Goal: Task Accomplishment & Management: Manage account settings

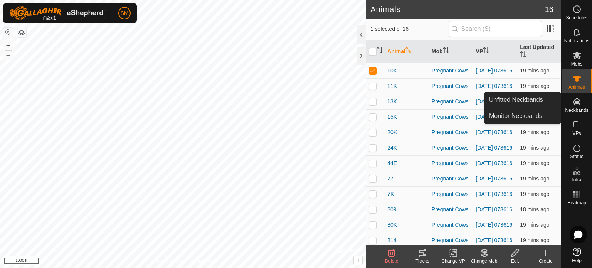
click at [579, 104] on icon at bounding box center [576, 101] width 9 height 9
click at [522, 115] on link "Monitor Neckbands" at bounding box center [522, 115] width 76 height 15
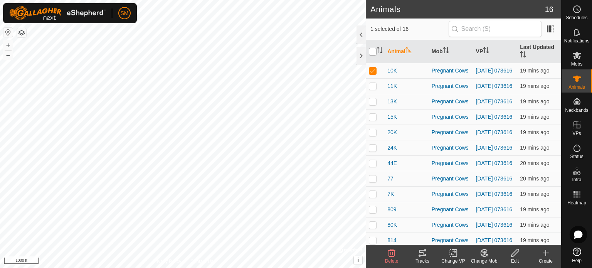
click at [370, 51] on input "checkbox" at bounding box center [373, 52] width 8 height 8
checkbox input "true"
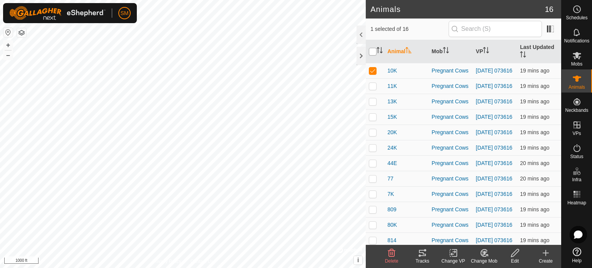
checkbox input "true"
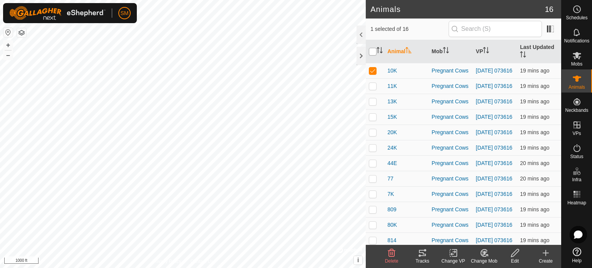
checkbox input "true"
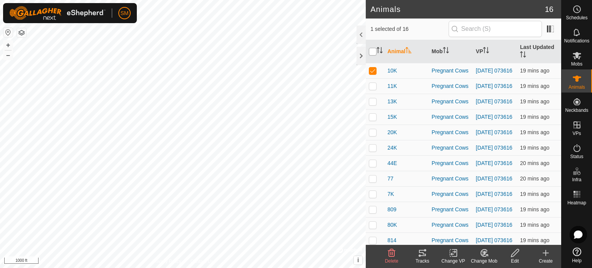
checkbox input "true"
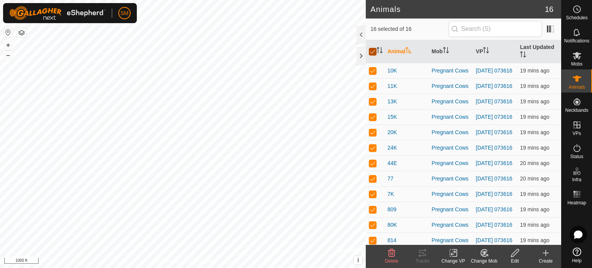
click at [376, 54] on input "checkbox" at bounding box center [373, 52] width 8 height 8
checkbox input "false"
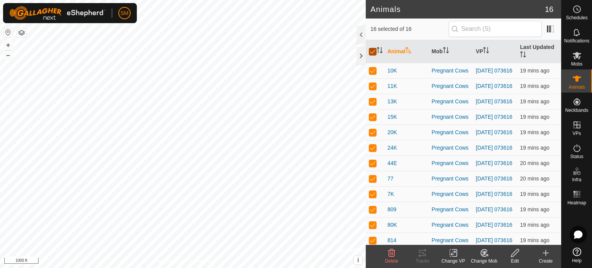
checkbox input "false"
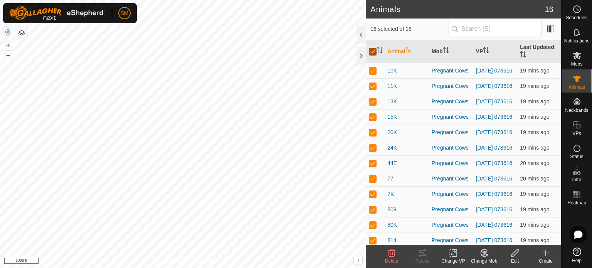
checkbox input "false"
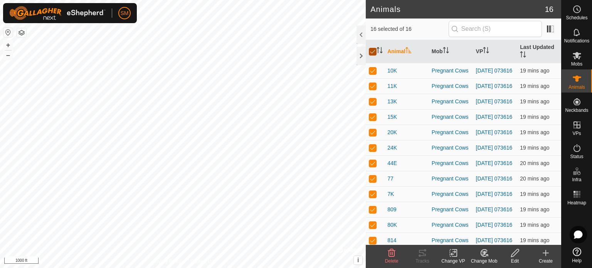
checkbox input "false"
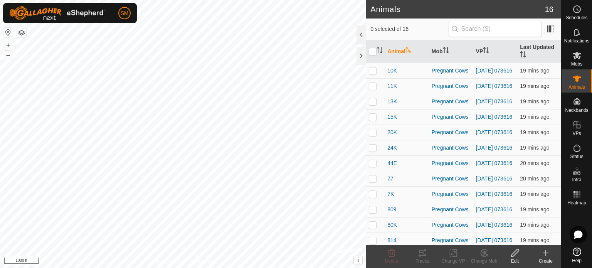
click at [372, 85] on p-checkbox at bounding box center [373, 86] width 8 height 6
checkbox input "true"
click at [371, 109] on td at bounding box center [375, 101] width 18 height 15
checkbox input "true"
click at [373, 124] on td at bounding box center [375, 116] width 18 height 15
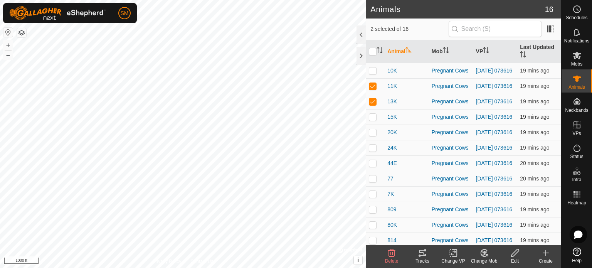
checkbox input "true"
click at [373, 135] on p-checkbox at bounding box center [373, 132] width 8 height 6
checkbox input "true"
click at [373, 151] on p-checkbox at bounding box center [373, 147] width 8 height 6
checkbox input "true"
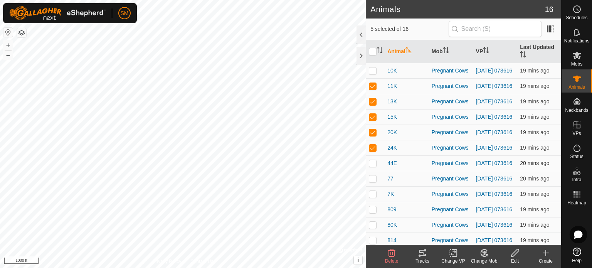
click at [373, 171] on td at bounding box center [375, 162] width 18 height 15
checkbox input "true"
click at [373, 181] on p-checkbox at bounding box center [373, 178] width 8 height 6
checkbox input "true"
click at [373, 197] on p-checkbox at bounding box center [373, 194] width 8 height 6
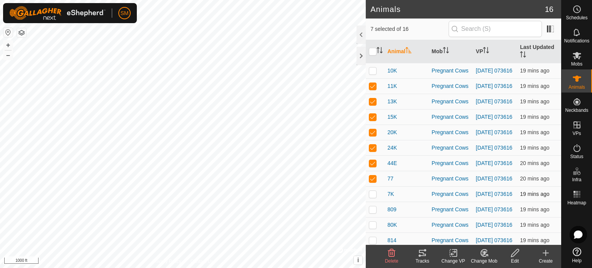
checkbox input "true"
click at [423, 257] on div "Tracks" at bounding box center [422, 260] width 31 height 7
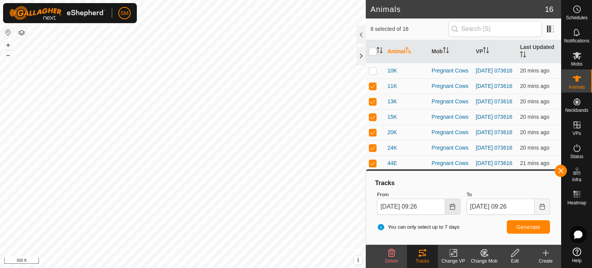
click at [450, 209] on icon "Choose Date" at bounding box center [452, 206] width 6 height 6
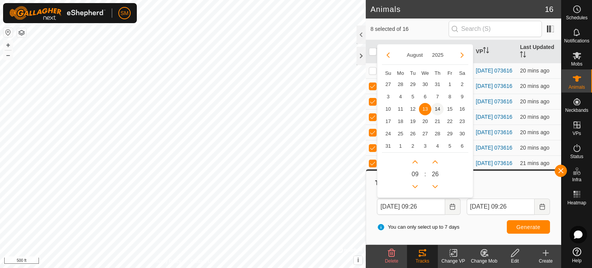
click at [438, 107] on span "14" at bounding box center [437, 109] width 12 height 12
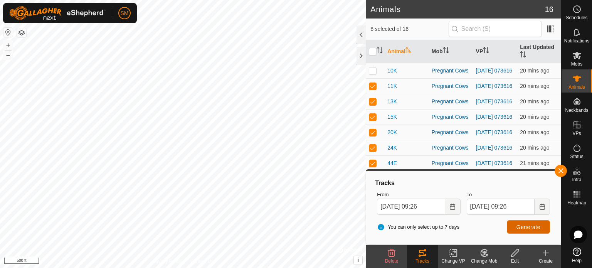
click at [521, 226] on span "Generate" at bounding box center [528, 227] width 24 height 6
click at [524, 235] on div "You can only select up to 7 days Generate" at bounding box center [463, 227] width 179 height 18
click at [522, 223] on button "Generate" at bounding box center [528, 226] width 43 height 13
click at [453, 205] on icon "Choose Date" at bounding box center [452, 206] width 6 height 6
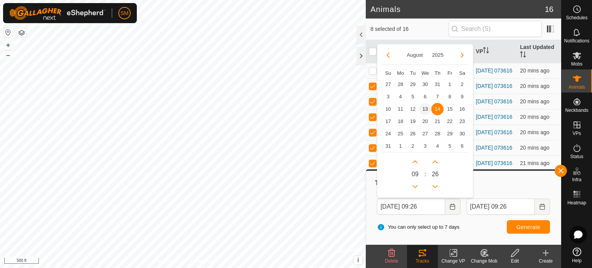
click at [424, 110] on span "13" at bounding box center [425, 109] width 12 height 12
type input "[DATE] 09:26"
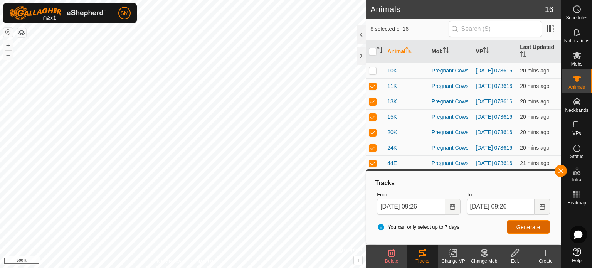
click at [525, 227] on span "Generate" at bounding box center [528, 227] width 24 height 6
click at [561, 171] on button "button" at bounding box center [560, 170] width 12 height 12
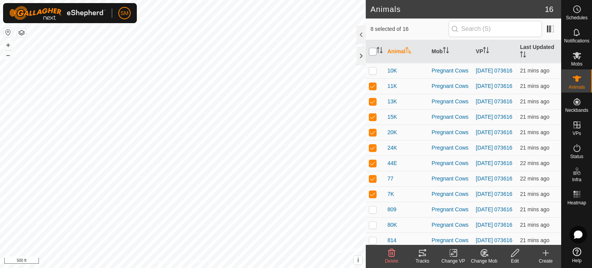
click at [373, 51] on input "checkbox" at bounding box center [373, 52] width 8 height 8
checkbox input "true"
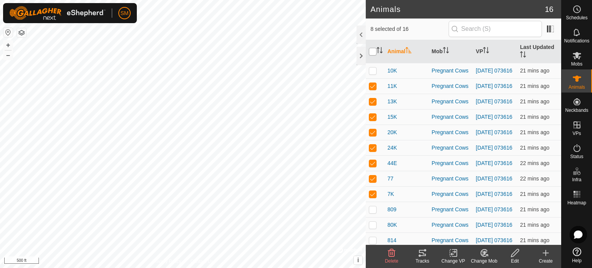
checkbox input "true"
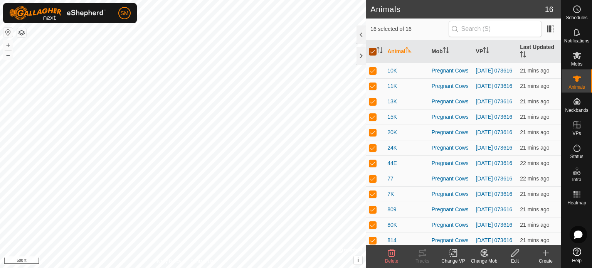
click at [373, 51] on input "checkbox" at bounding box center [373, 52] width 8 height 8
checkbox input "false"
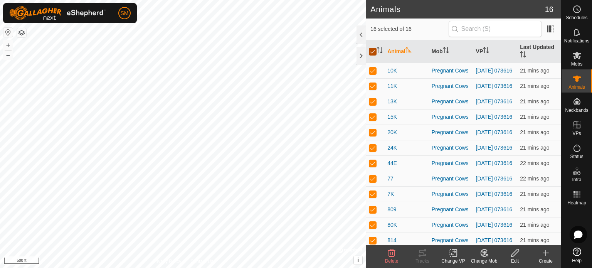
checkbox input "false"
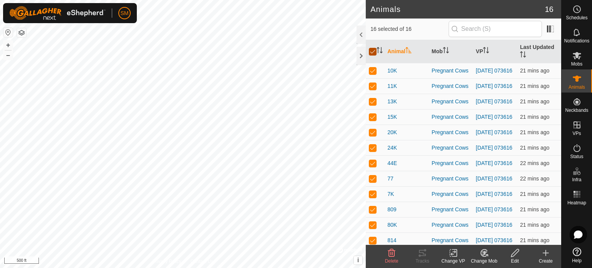
checkbox input "false"
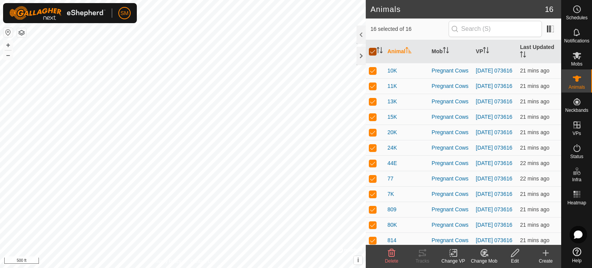
checkbox input "false"
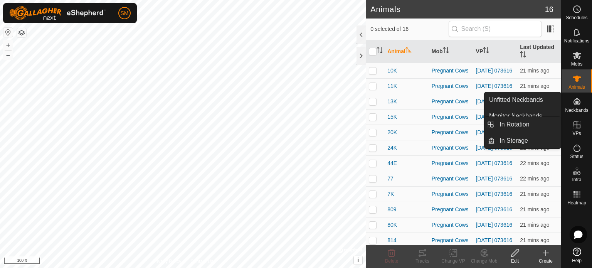
click at [579, 129] on es-virtualpaddocks-svg-icon at bounding box center [577, 125] width 14 height 12
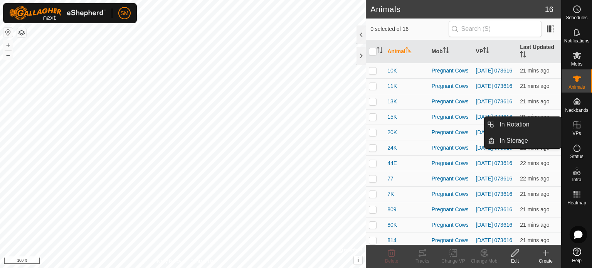
click at [579, 129] on es-virtualpaddocks-svg-icon at bounding box center [577, 125] width 14 height 12
click at [578, 123] on icon at bounding box center [576, 124] width 9 height 9
click at [516, 124] on link "In Rotation" at bounding box center [528, 124] width 66 height 15
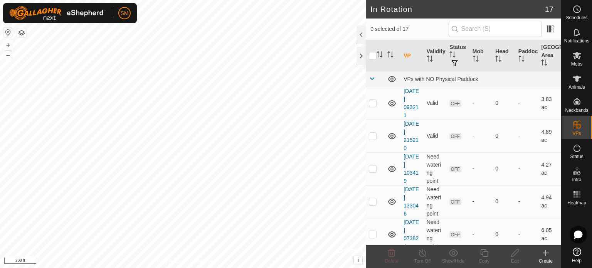
click at [548, 260] on div "Create" at bounding box center [545, 260] width 31 height 7
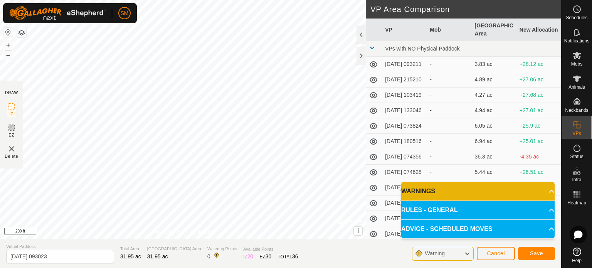
click at [536, 208] on p-accordion-header "RULES - GENERAL" at bounding box center [477, 210] width 153 height 18
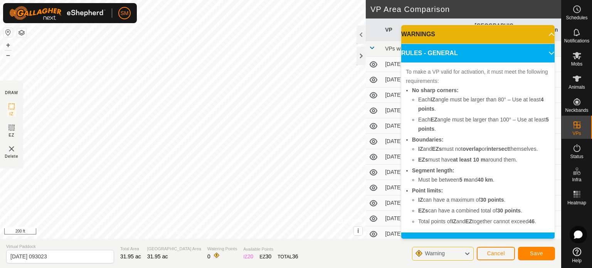
click at [538, 53] on p-accordion-header "RULES - GENERAL" at bounding box center [477, 53] width 153 height 18
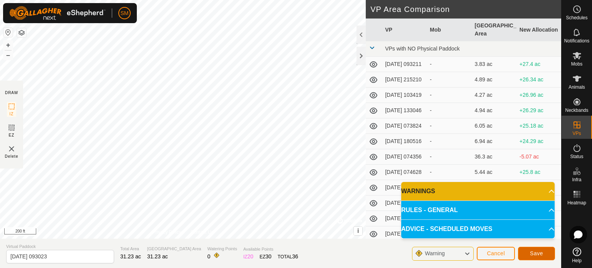
click at [533, 250] on span "Save" at bounding box center [536, 253] width 13 height 6
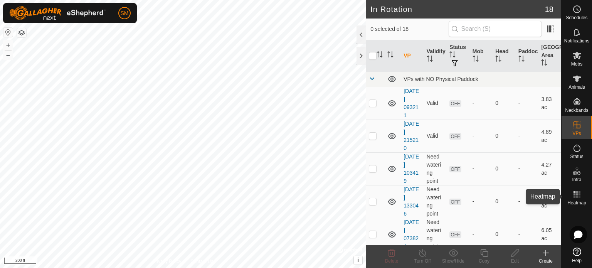
click at [580, 198] on icon at bounding box center [576, 194] width 9 height 9
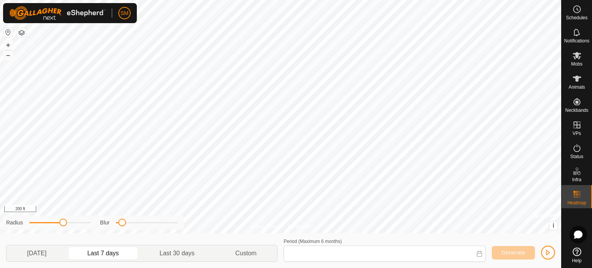
type input "[DATE] - [DATE]"
click at [183, 230] on div "Privacy Policy Contact Us + – ⇧ i © Mapbox , © OpenStreetMap , Improve this map…" at bounding box center [280, 134] width 561 height 268
drag, startPoint x: 123, startPoint y: 225, endPoint x: 306, endPoint y: 228, distance: 183.4
click at [306, 228] on div "Privacy Policy Contact Us + – ⇧ i © Mapbox , © OpenStreetMap , Improve this map…" at bounding box center [280, 116] width 561 height 233
drag, startPoint x: 181, startPoint y: 223, endPoint x: 144, endPoint y: 220, distance: 37.1
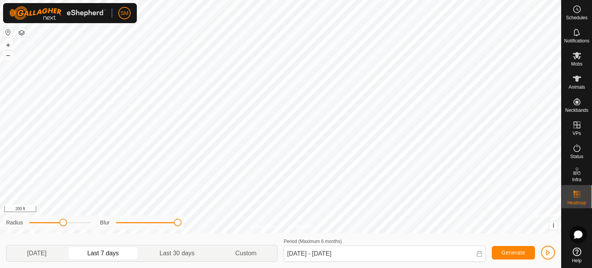
click at [144, 220] on div "Radius Blur" at bounding box center [93, 222] width 181 height 14
drag, startPoint x: 179, startPoint y: 223, endPoint x: 110, endPoint y: 220, distance: 68.7
click at [110, 220] on div "Blur" at bounding box center [138, 222] width 77 height 8
click at [61, 219] on span at bounding box center [61, 222] width 8 height 8
click at [424, 259] on div "Privacy Policy Contact Us + – ⇧ i © Mapbox , © OpenStreetMap , Improve this map…" at bounding box center [280, 134] width 561 height 268
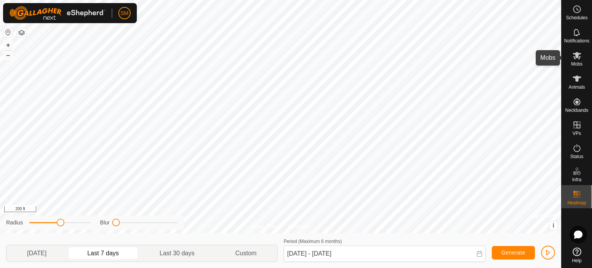
click at [579, 60] on icon at bounding box center [576, 55] width 9 height 9
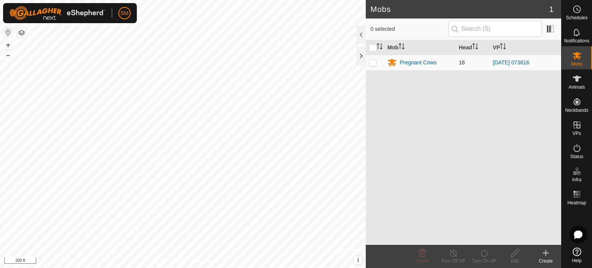
click at [372, 60] on p-checkbox at bounding box center [373, 62] width 8 height 6
checkbox input "true"
click at [487, 260] on div "Turn On VP" at bounding box center [483, 260] width 31 height 7
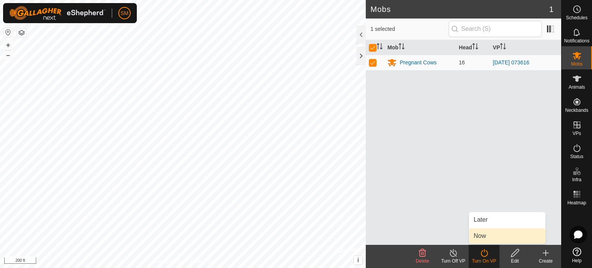
click at [484, 237] on link "Now" at bounding box center [507, 235] width 76 height 15
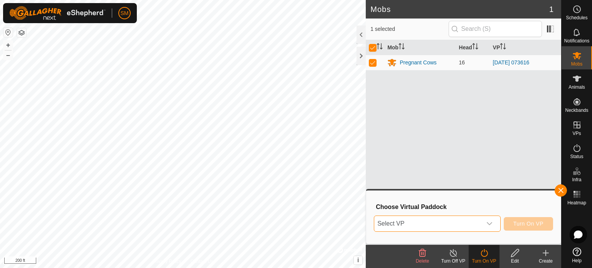
click at [445, 222] on span "Select VP" at bounding box center [427, 223] width 107 height 15
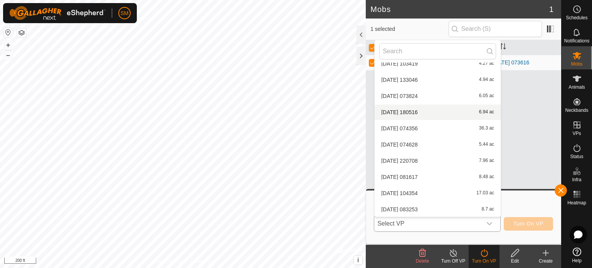
scroll to position [154, 0]
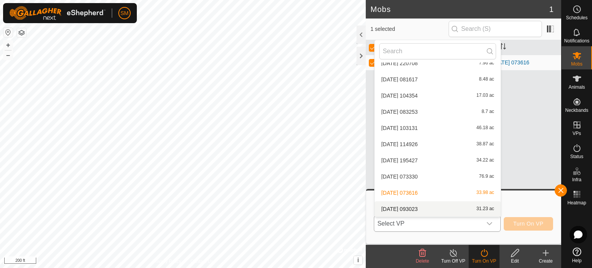
click at [431, 211] on li "[DATE] 093023 31.23 ac" at bounding box center [437, 208] width 126 height 15
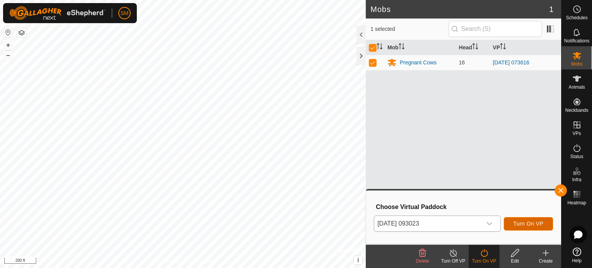
click at [525, 228] on button "Turn On VP" at bounding box center [527, 223] width 49 height 13
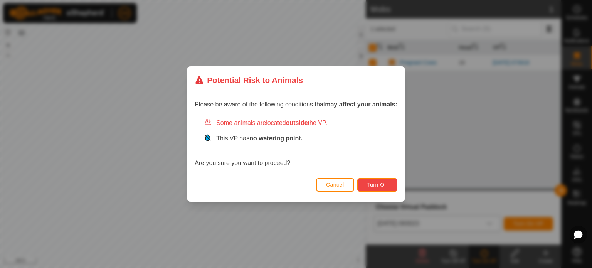
click at [374, 184] on span "Turn On" at bounding box center [377, 184] width 21 height 6
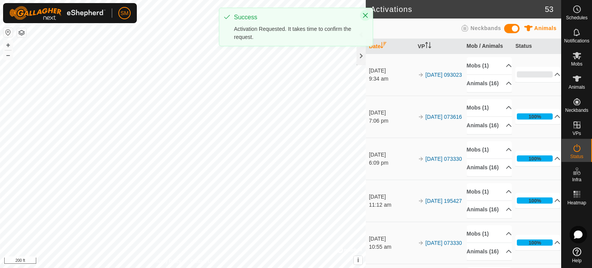
click at [366, 13] on icon "Close" at bounding box center [365, 15] width 6 height 6
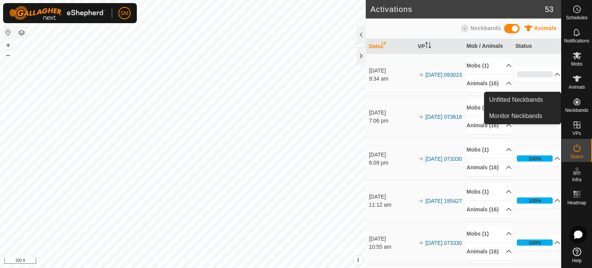
click at [575, 108] on span "Neckbands" at bounding box center [576, 110] width 23 height 5
click at [518, 115] on link "Monitor Neckbands" at bounding box center [522, 115] width 76 height 15
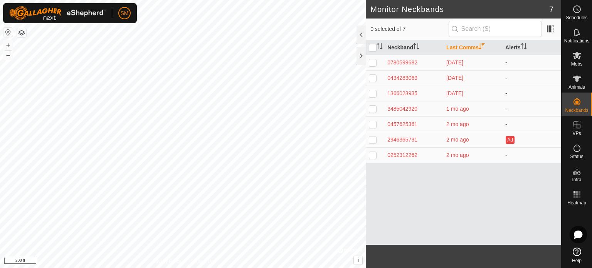
click at [289, 0] on html "SM Schedules Notifications Mobs Animals Neckbands VPs Status Infra Heatmap Help…" at bounding box center [296, 134] width 592 height 268
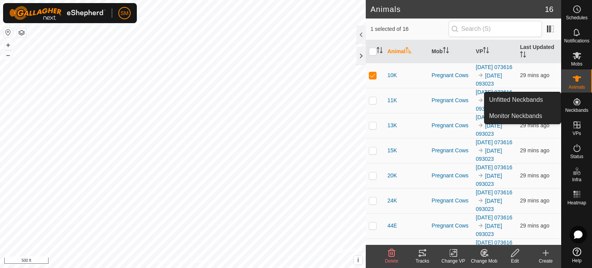
click at [578, 108] on span "Neckbands" at bounding box center [576, 110] width 23 height 5
click at [530, 116] on link "Monitor Neckbands" at bounding box center [522, 115] width 76 height 15
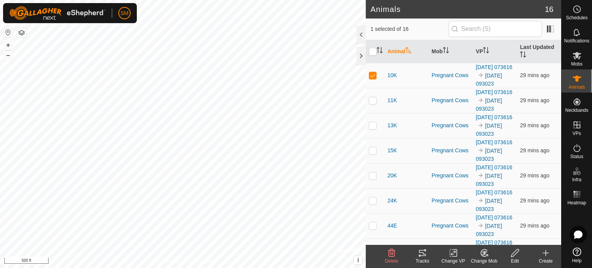
click at [515, 254] on icon at bounding box center [515, 253] width 8 height 8
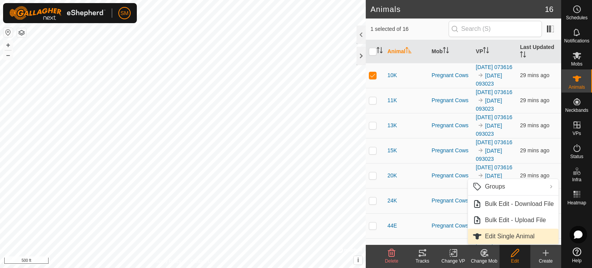
click at [515, 235] on link "Edit Single Animal" at bounding box center [513, 235] width 91 height 15
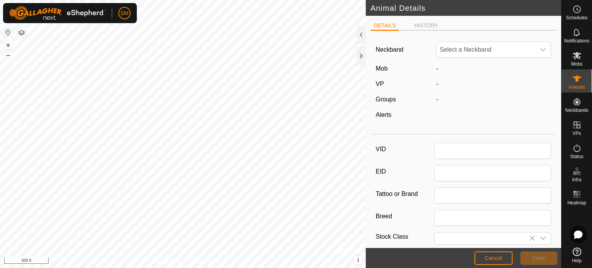
type input "10K"
type input "0"
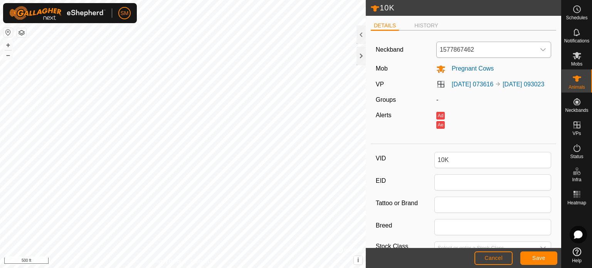
click at [456, 46] on span "1577867462" at bounding box center [485, 49] width 99 height 15
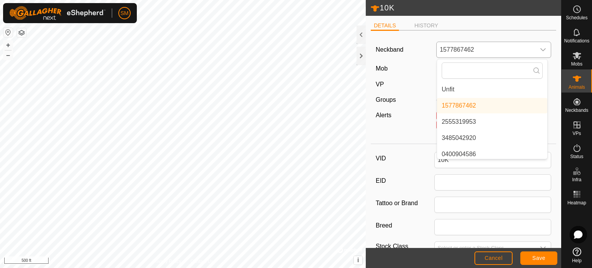
click at [462, 89] on li "Unfit" at bounding box center [492, 89] width 110 height 15
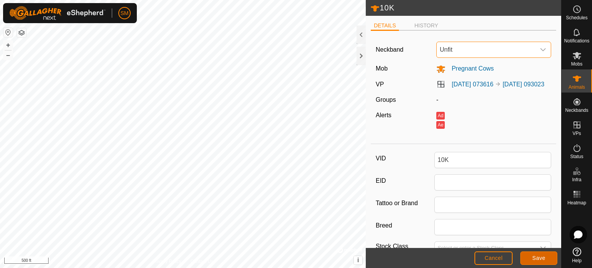
click at [533, 259] on span "Save" at bounding box center [538, 258] width 13 height 6
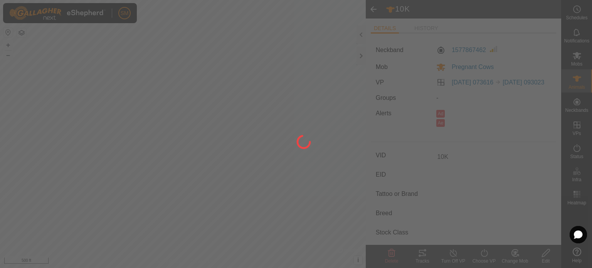
type input "-"
type input "0 kg"
type input "-"
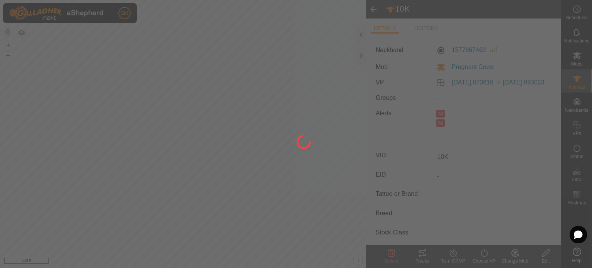
type input "-"
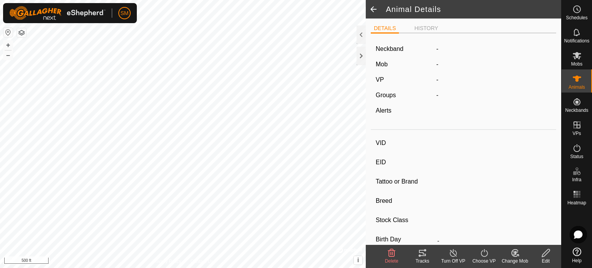
type input "[PERSON_NAME]"
type input "-"
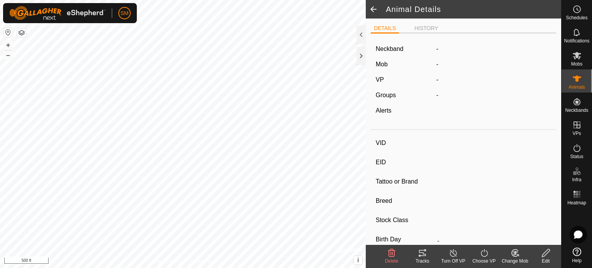
type input "0 kg"
type input "-"
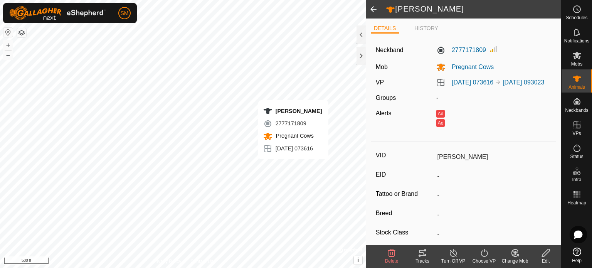
click at [545, 260] on div "Edit" at bounding box center [545, 260] width 31 height 7
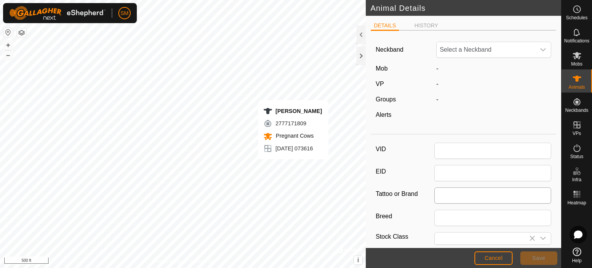
type input "[PERSON_NAME]"
type input "0"
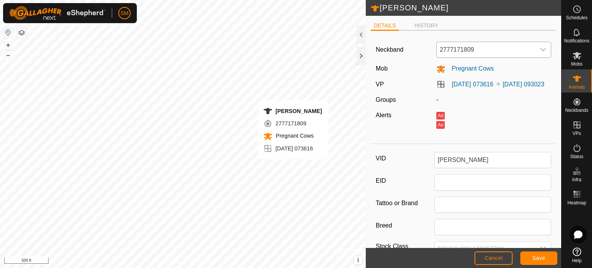
click at [475, 49] on span "2777171809" at bounding box center [485, 49] width 99 height 15
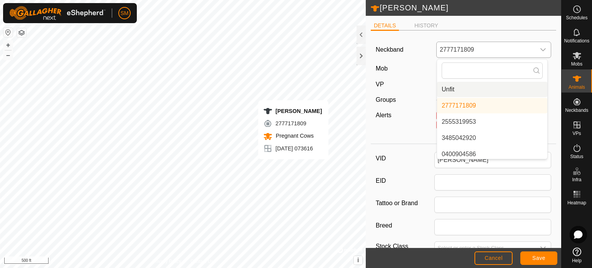
click at [463, 91] on li "Unfit" at bounding box center [492, 89] width 110 height 15
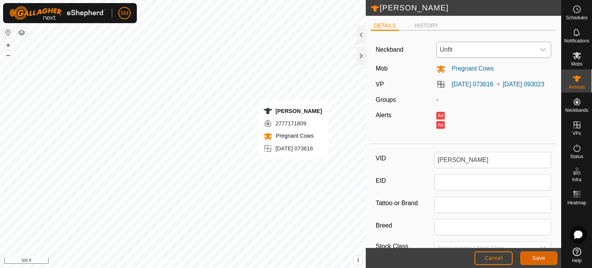
click at [533, 253] on button "Save" at bounding box center [538, 257] width 37 height 13
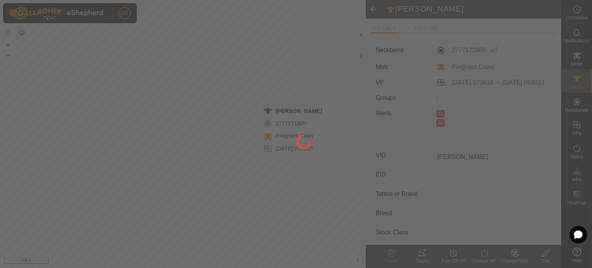
type input "-"
type input "0 kg"
type input "-"
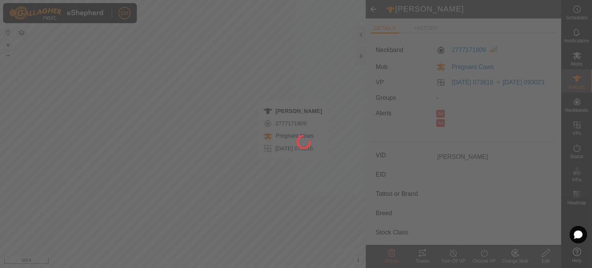
type input "-"
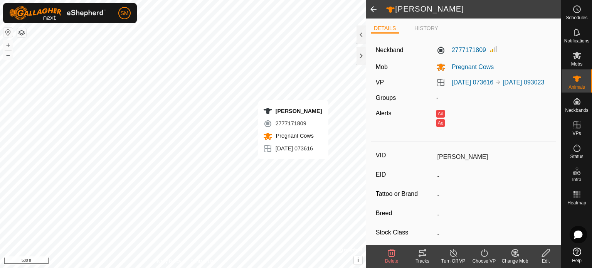
click at [374, 7] on span at bounding box center [373, 9] width 15 height 18
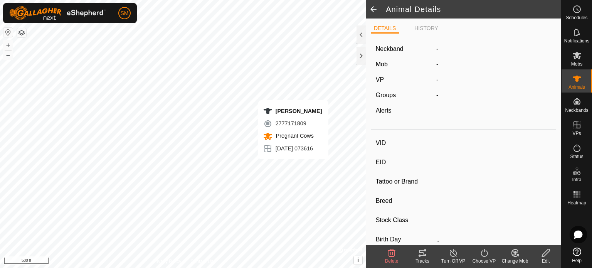
type input "[PERSON_NAME]"
type input "-"
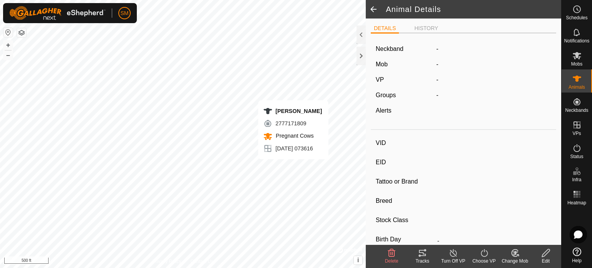
type input "0 kg"
type input "-"
click at [373, 8] on span at bounding box center [373, 9] width 15 height 18
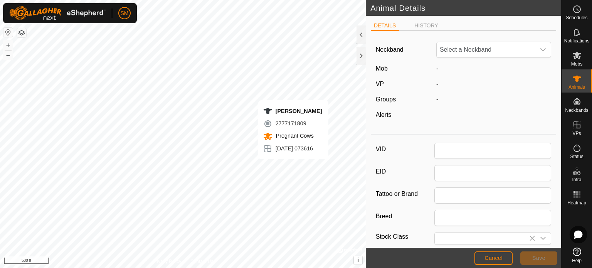
type input "10K"
type input "0"
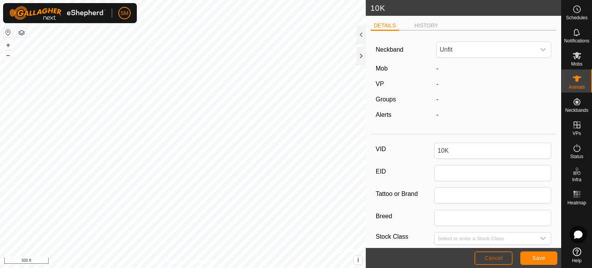
click at [490, 263] on button "Cancel" at bounding box center [493, 257] width 38 height 13
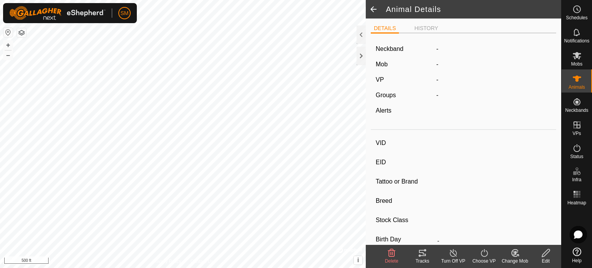
type input "10K"
type input "-"
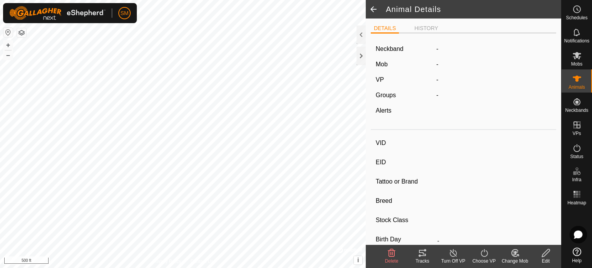
type input "0 kg"
type input "-"
click at [371, 9] on span at bounding box center [373, 9] width 15 height 18
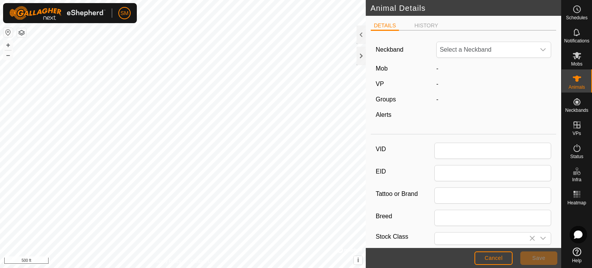
type input "10K"
type input "0"
click at [489, 261] on span "Cancel" at bounding box center [493, 258] width 18 height 6
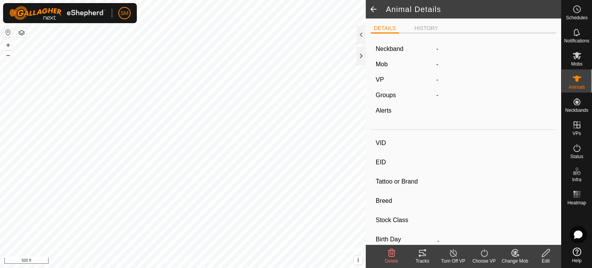
type input "10K"
type input "-"
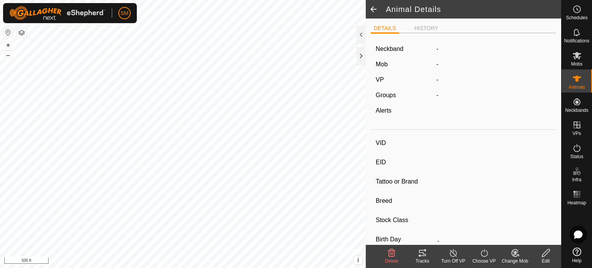
type input "0 kg"
type input "-"
click at [379, 10] on span at bounding box center [373, 9] width 15 height 18
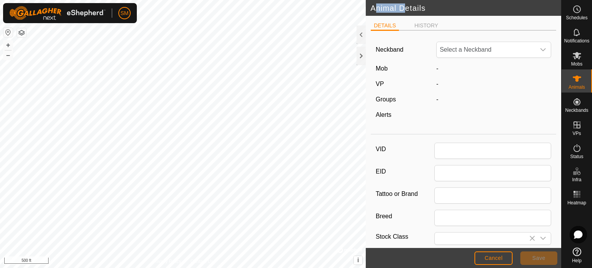
type input "10K"
type input "0"
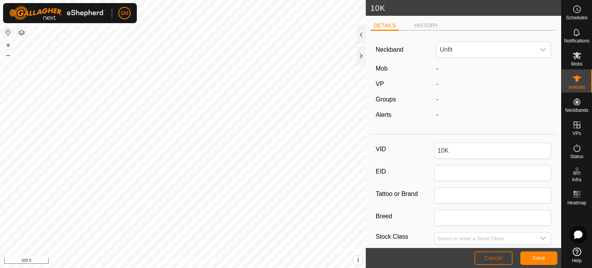
click at [487, 258] on span "Cancel" at bounding box center [493, 258] width 18 height 6
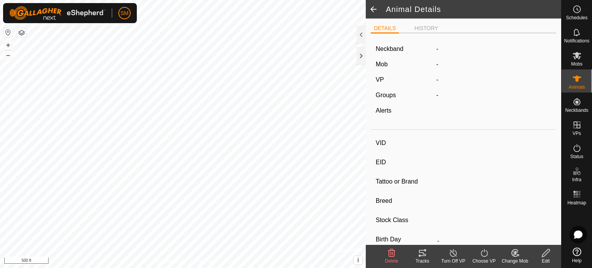
type input "10K"
type input "-"
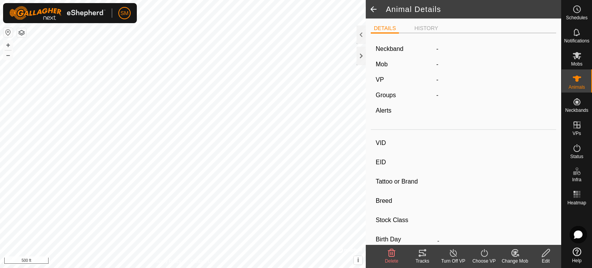
type input "0 kg"
type input "-"
click at [372, 8] on span at bounding box center [373, 9] width 15 height 18
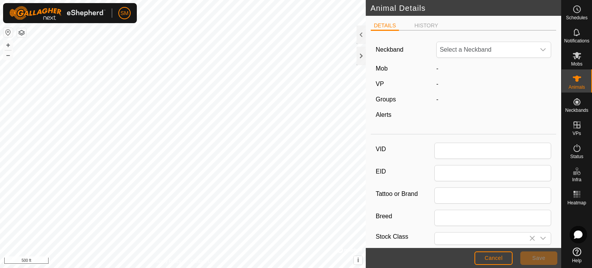
type input "10K"
type input "0"
click at [310, 267] on html "SM Schedules Notifications Mobs Animals Neckbands VPs Status Infra Heatmap Help…" at bounding box center [296, 134] width 592 height 268
click at [304, 267] on html "SM Schedules Notifications Mobs Animals Neckbands VPs Status Infra Heatmap Help…" at bounding box center [296, 134] width 592 height 268
click at [317, 267] on html "SM Schedules Notifications Mobs Animals Neckbands VPs Status Infra Heatmap Help…" at bounding box center [296, 134] width 592 height 268
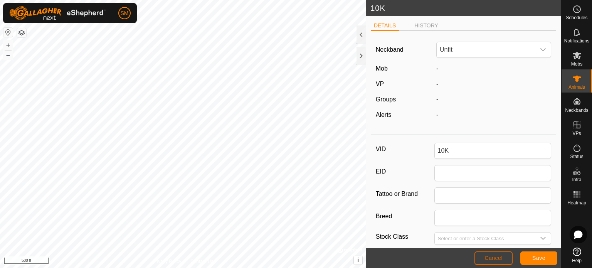
click at [493, 260] on span "Cancel" at bounding box center [493, 258] width 18 height 6
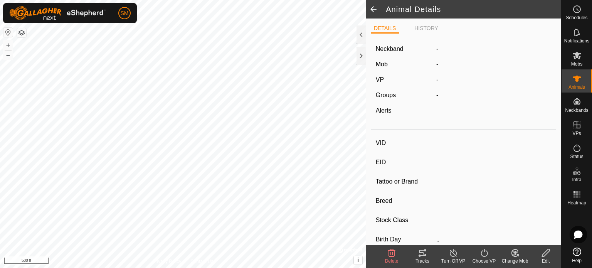
type input "10K"
type input "-"
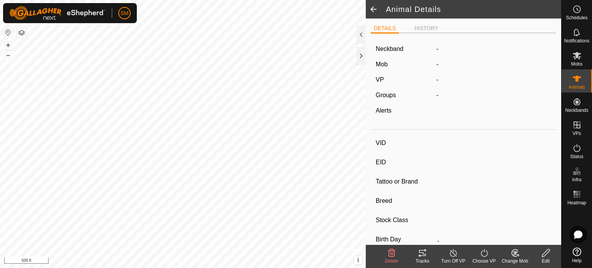
type input "0 kg"
type input "-"
click at [580, 58] on icon at bounding box center [576, 55] width 9 height 9
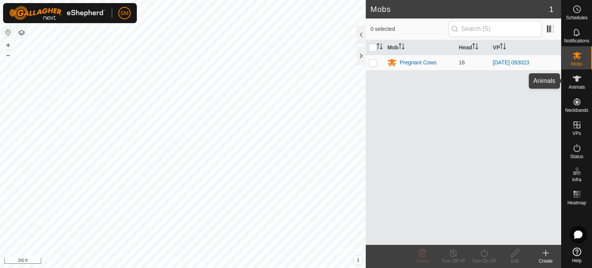
click at [579, 81] on icon at bounding box center [576, 78] width 9 height 9
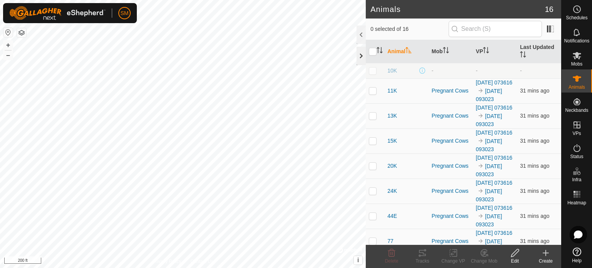
click at [364, 52] on div at bounding box center [360, 56] width 9 height 18
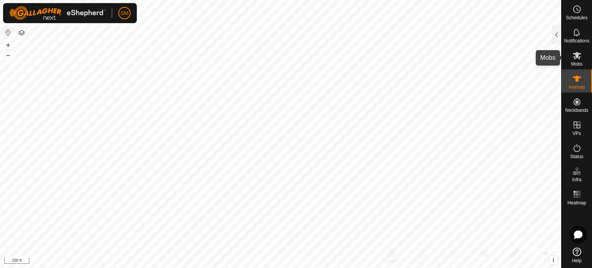
click at [578, 57] on icon at bounding box center [576, 55] width 9 height 9
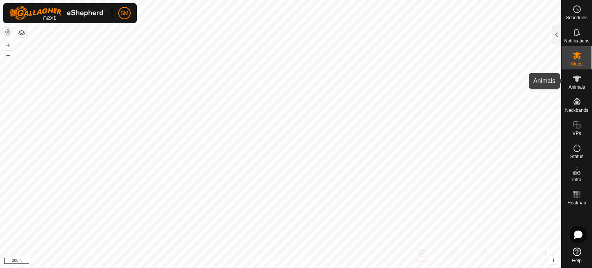
click at [574, 83] on icon at bounding box center [576, 78] width 9 height 9
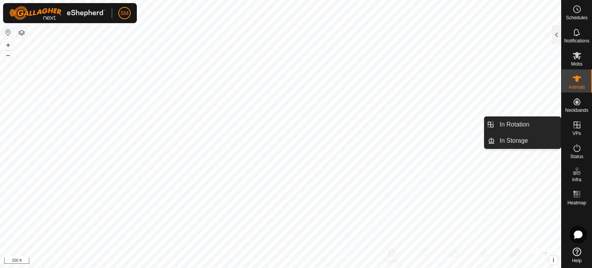
click at [576, 126] on icon at bounding box center [576, 124] width 9 height 9
click at [517, 122] on link "In Rotation" at bounding box center [528, 124] width 66 height 15
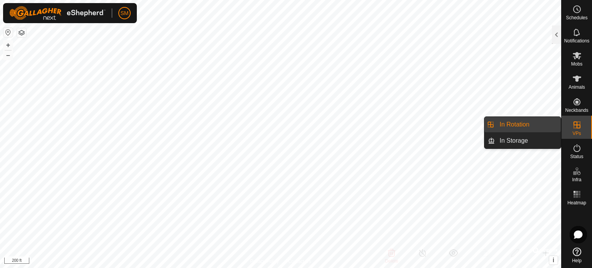
click at [520, 126] on span "In Rotation" at bounding box center [514, 124] width 30 height 9
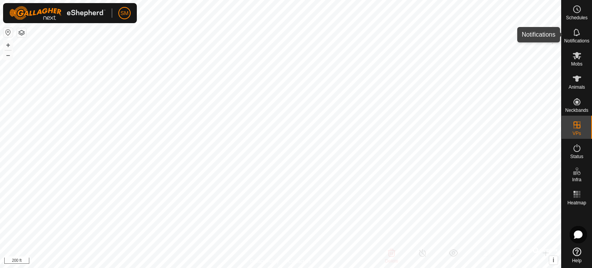
click at [579, 33] on icon at bounding box center [576, 32] width 9 height 9
